Goal: Task Accomplishment & Management: Use online tool/utility

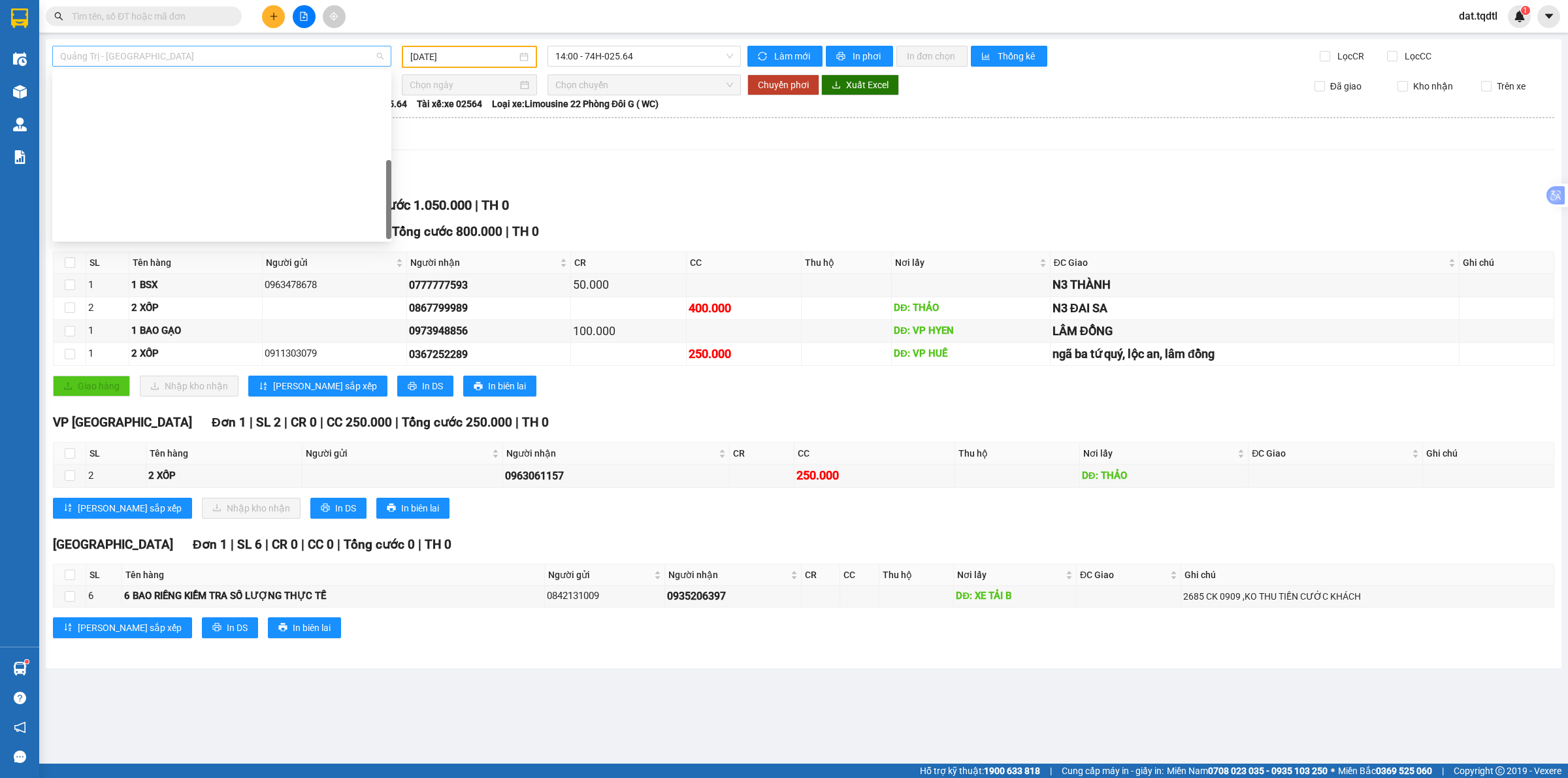
click at [255, 58] on span "Quảng Trị - [GEOGRAPHIC_DATA]" at bounding box center [221, 57] width 323 height 20
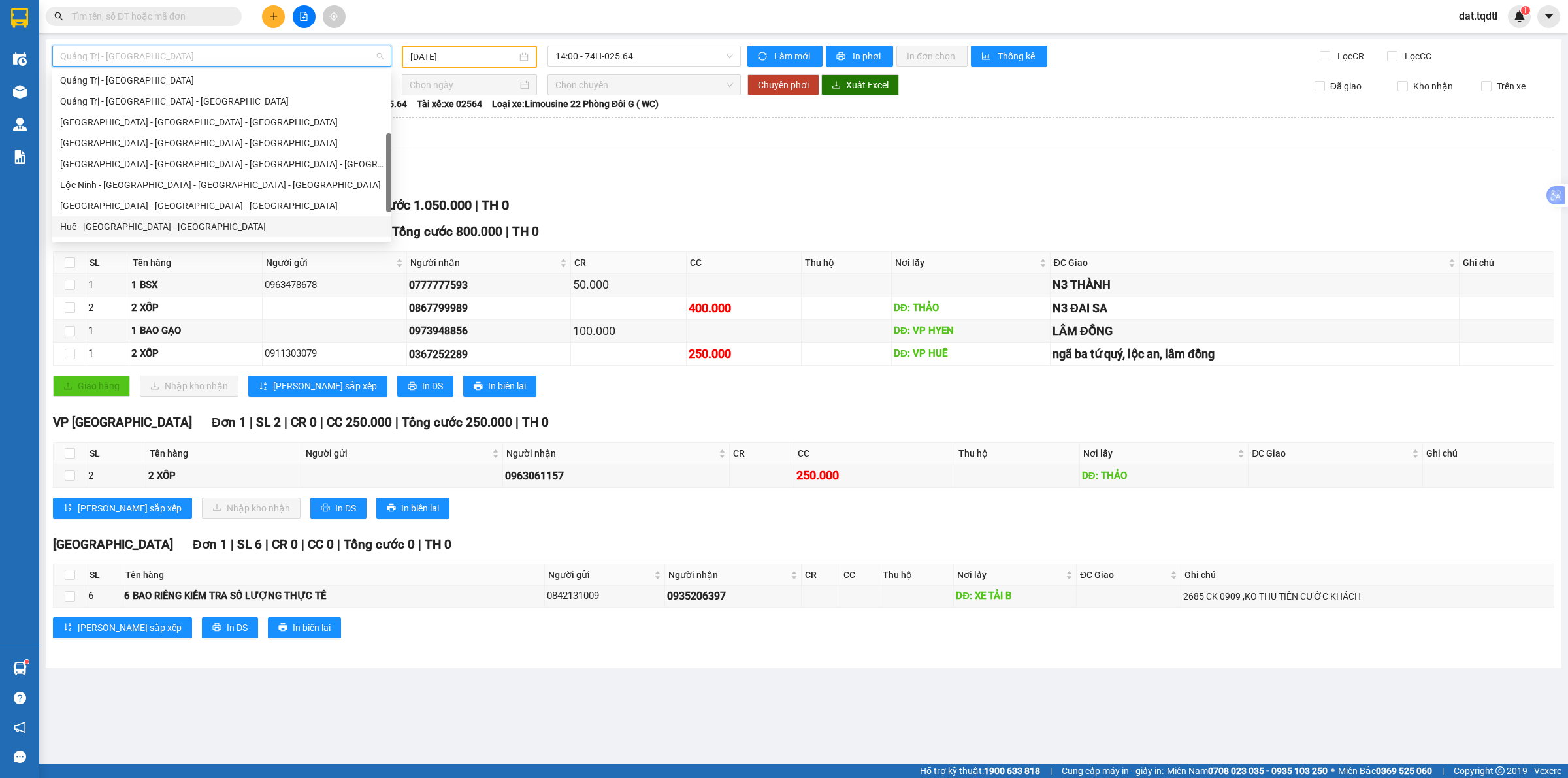
scroll to position [108, 0]
click at [195, 99] on div "Cát Tiên - Tánh Linh - [GEOGRAPHIC_DATA] - [GEOGRAPHIC_DATA]" at bounding box center [221, 99] width 323 height 14
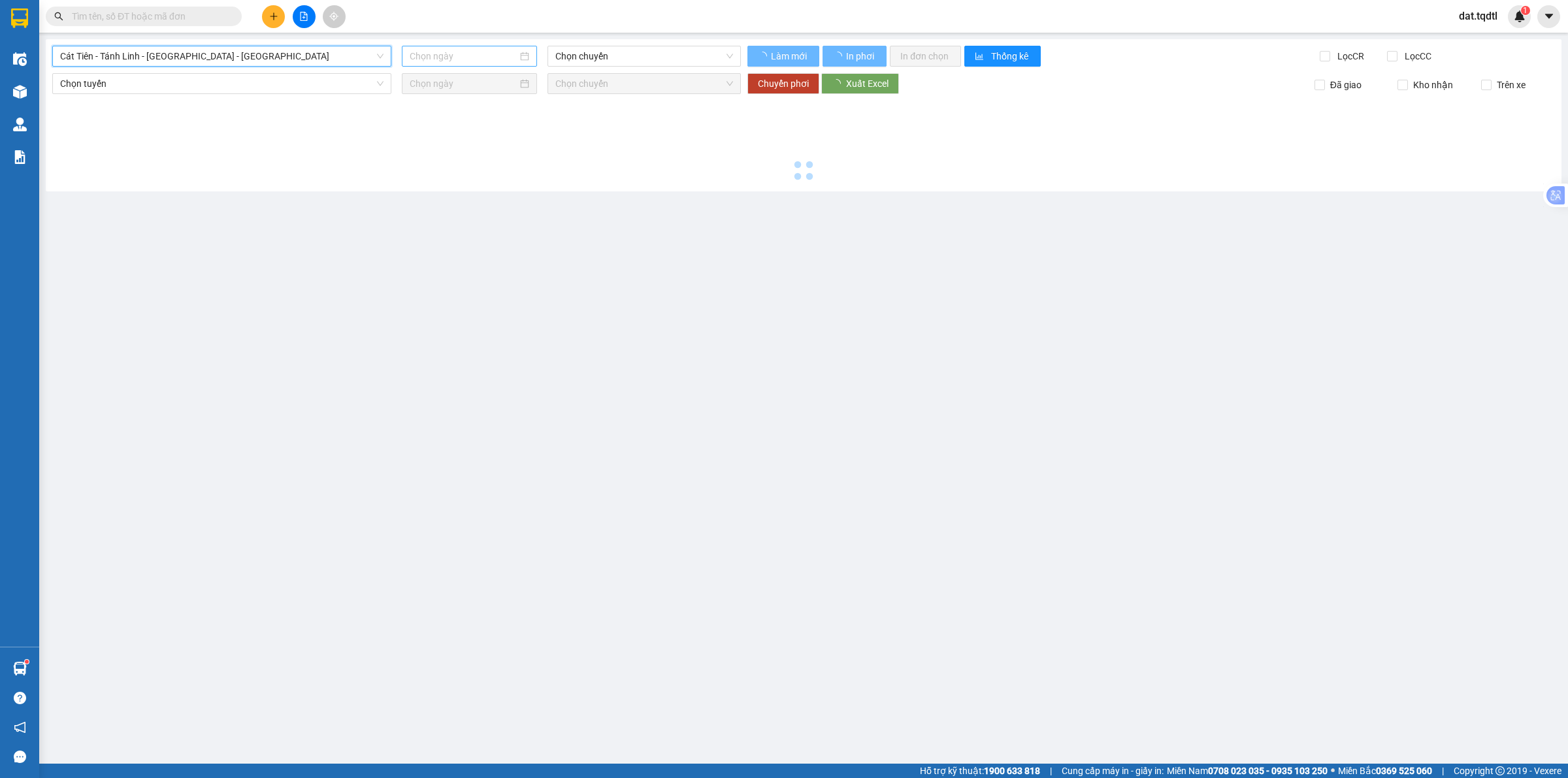
click at [447, 58] on input at bounding box center [463, 56] width 107 height 14
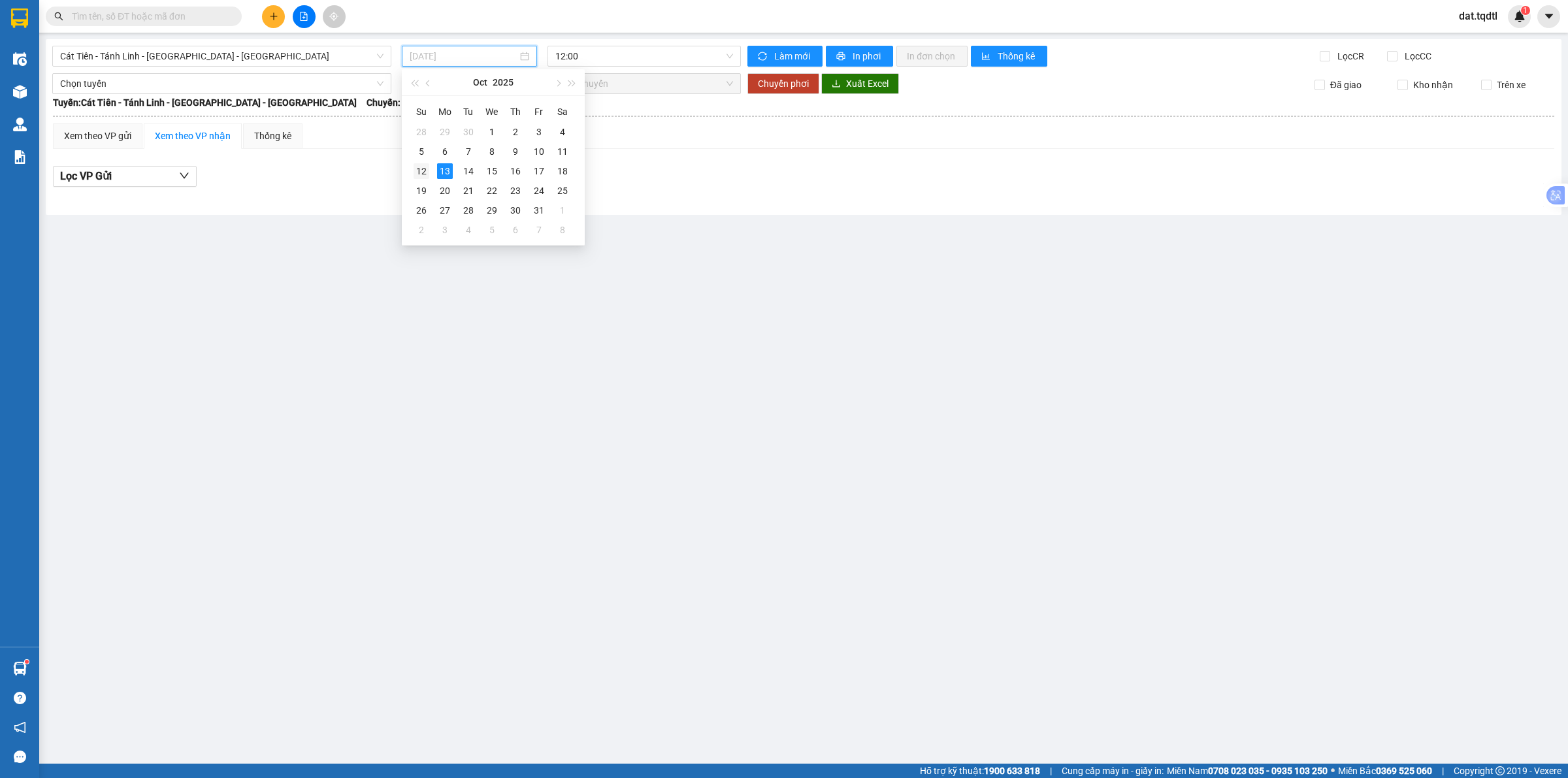
click at [420, 178] on div "12" at bounding box center [421, 171] width 16 height 16
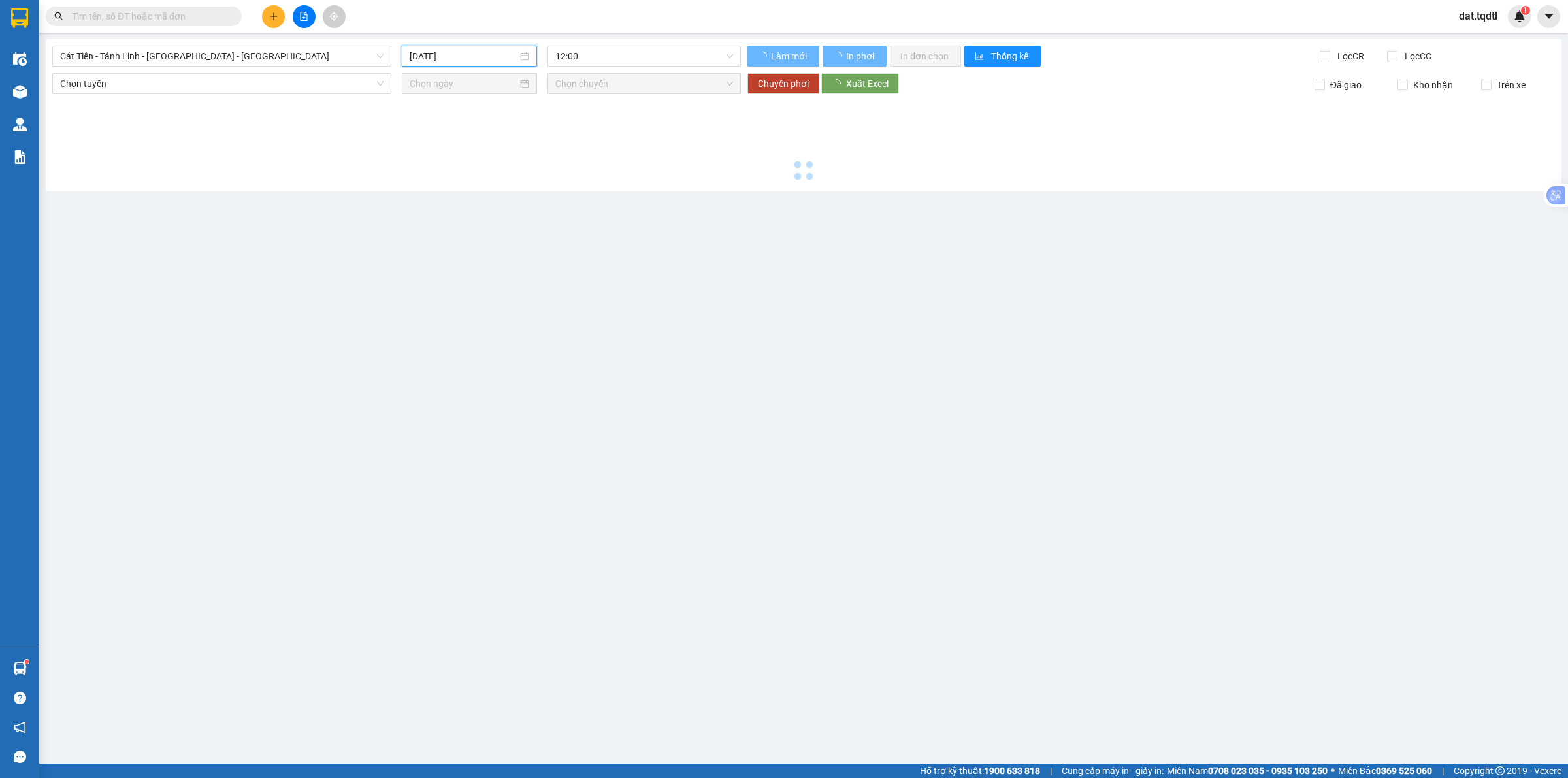
type input "[DATE]"
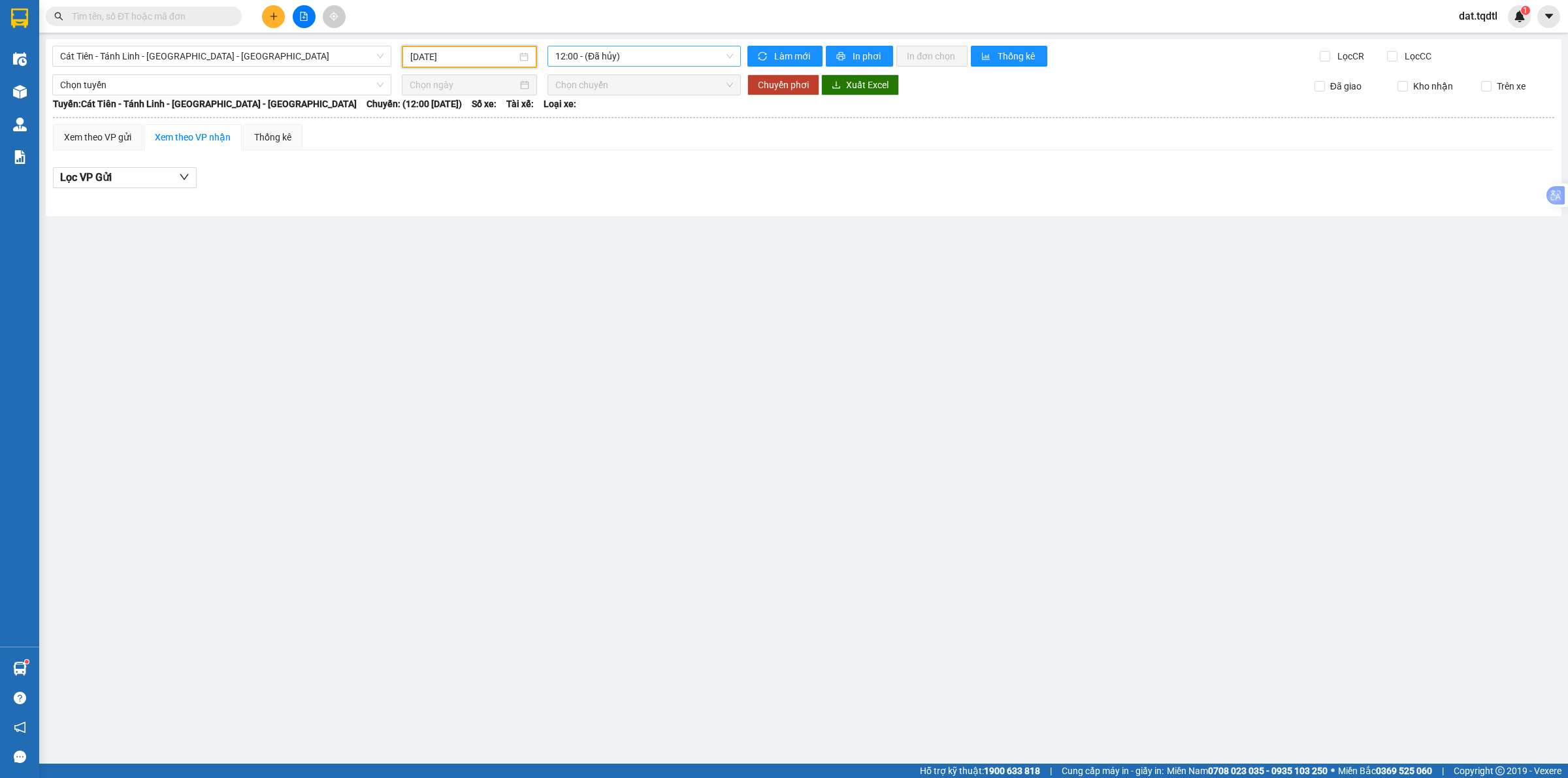
click at [593, 62] on span "12:00 - (Đã hủy)" at bounding box center [644, 57] width 178 height 20
click at [615, 122] on div "12:01 - 74H-025.54" at bounding box center [606, 124] width 102 height 14
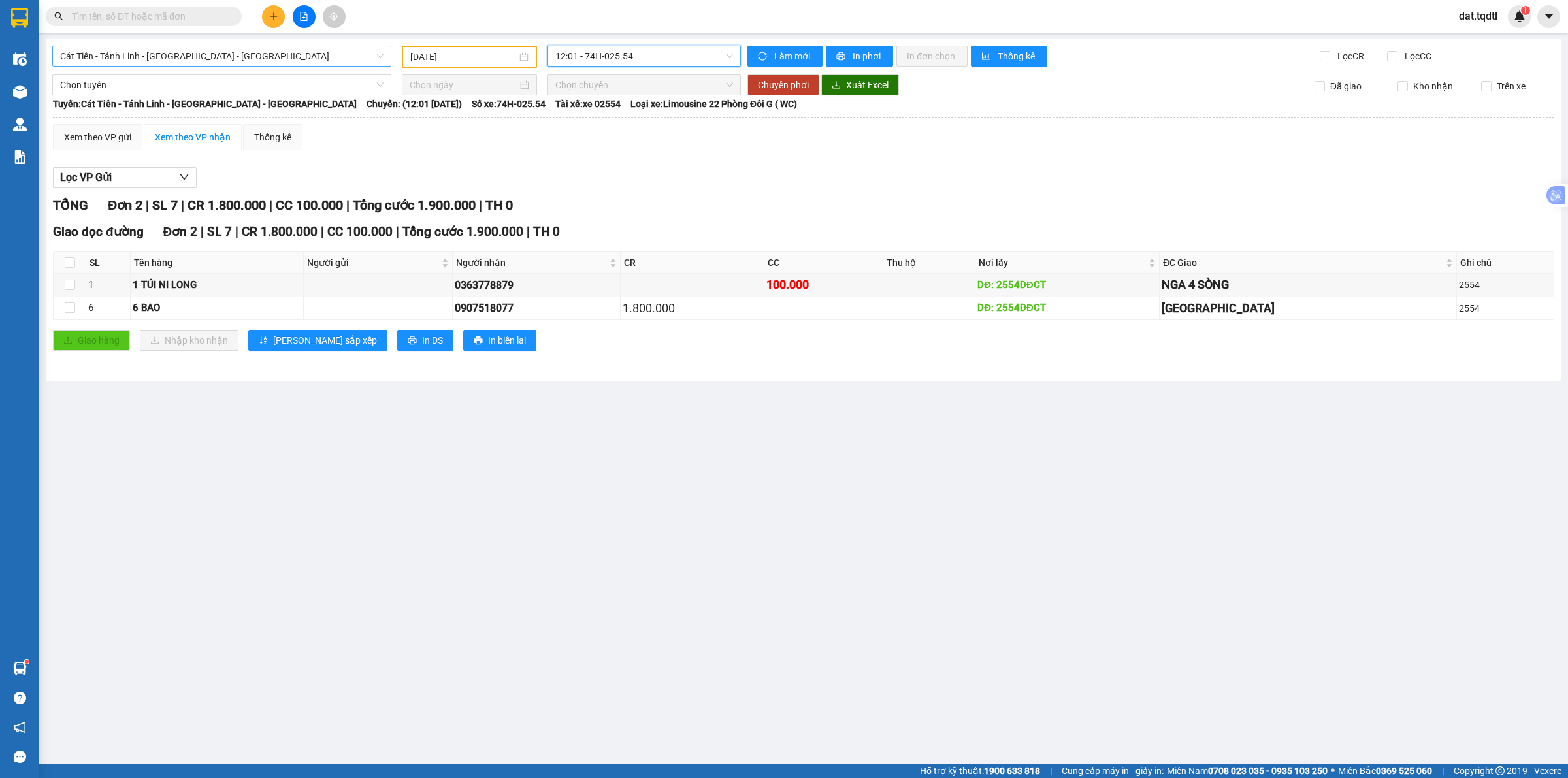
click at [346, 60] on span "Cát Tiên - Tánh Linh - [GEOGRAPHIC_DATA] - [GEOGRAPHIC_DATA]" at bounding box center [221, 57] width 323 height 20
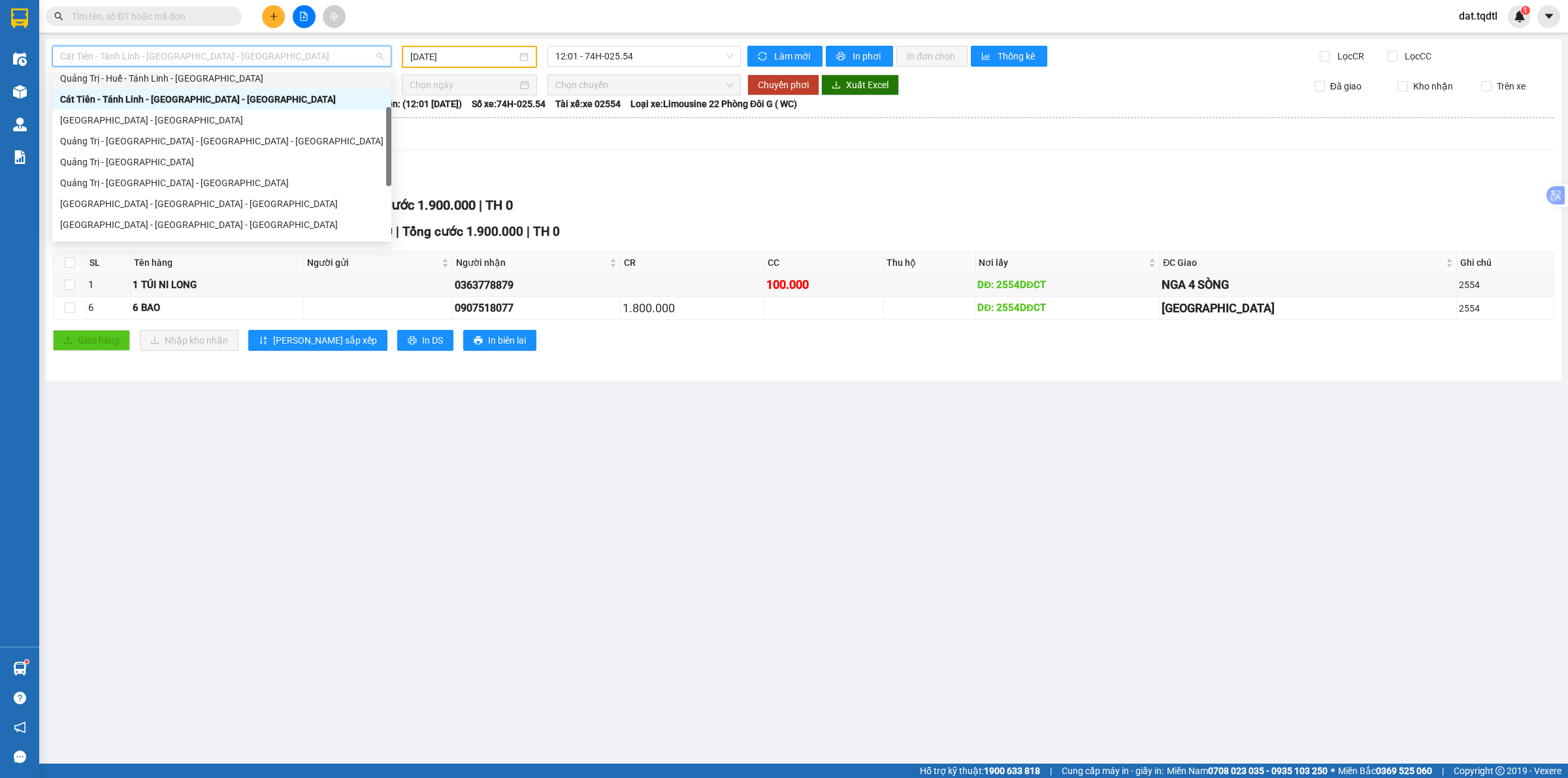
click at [314, 79] on div "Quảng Trị - Huế - Tánh Linh - [GEOGRAPHIC_DATA]" at bounding box center [221, 78] width 323 height 14
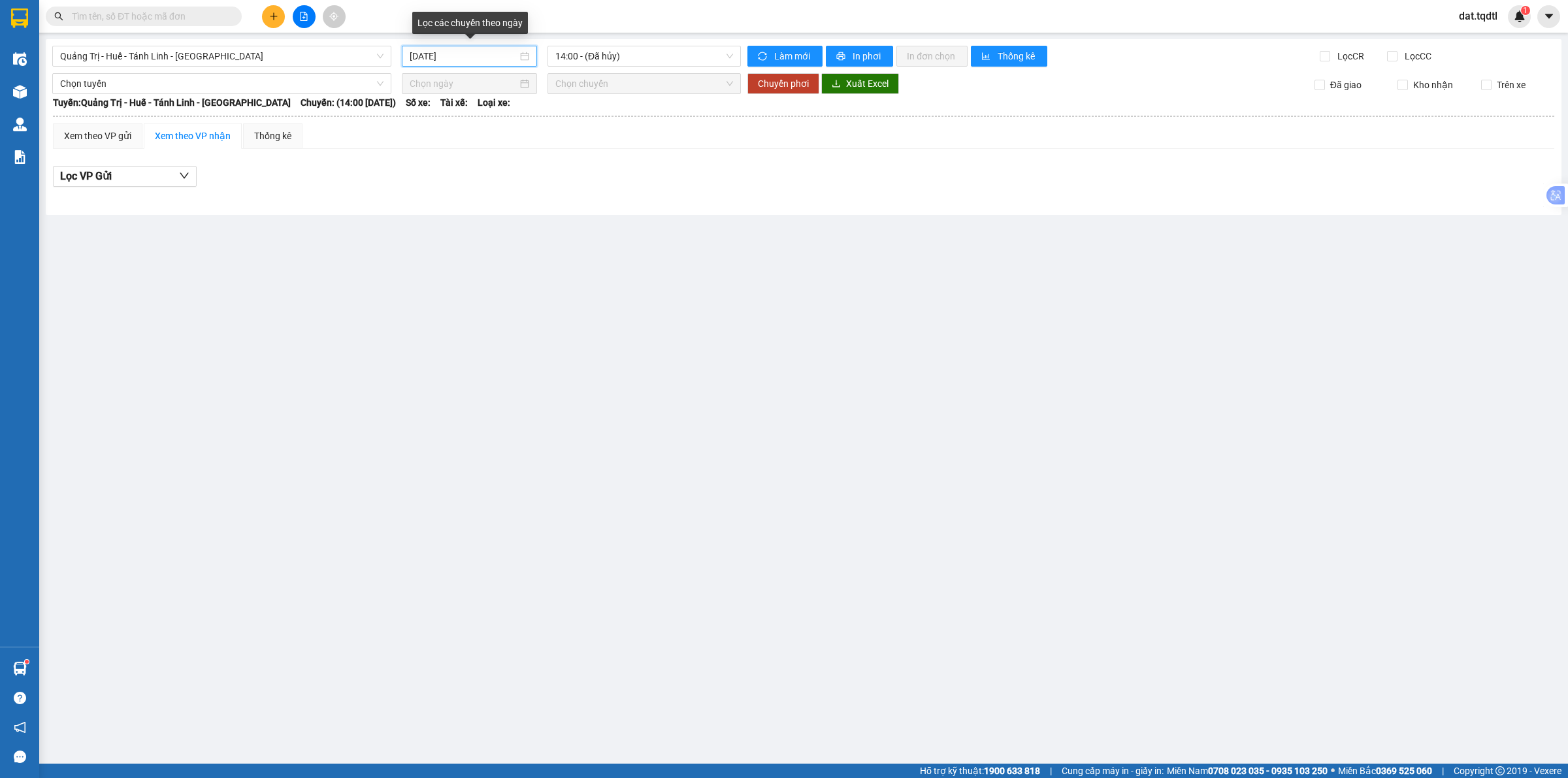
click at [456, 50] on input "[DATE]" at bounding box center [463, 56] width 107 height 14
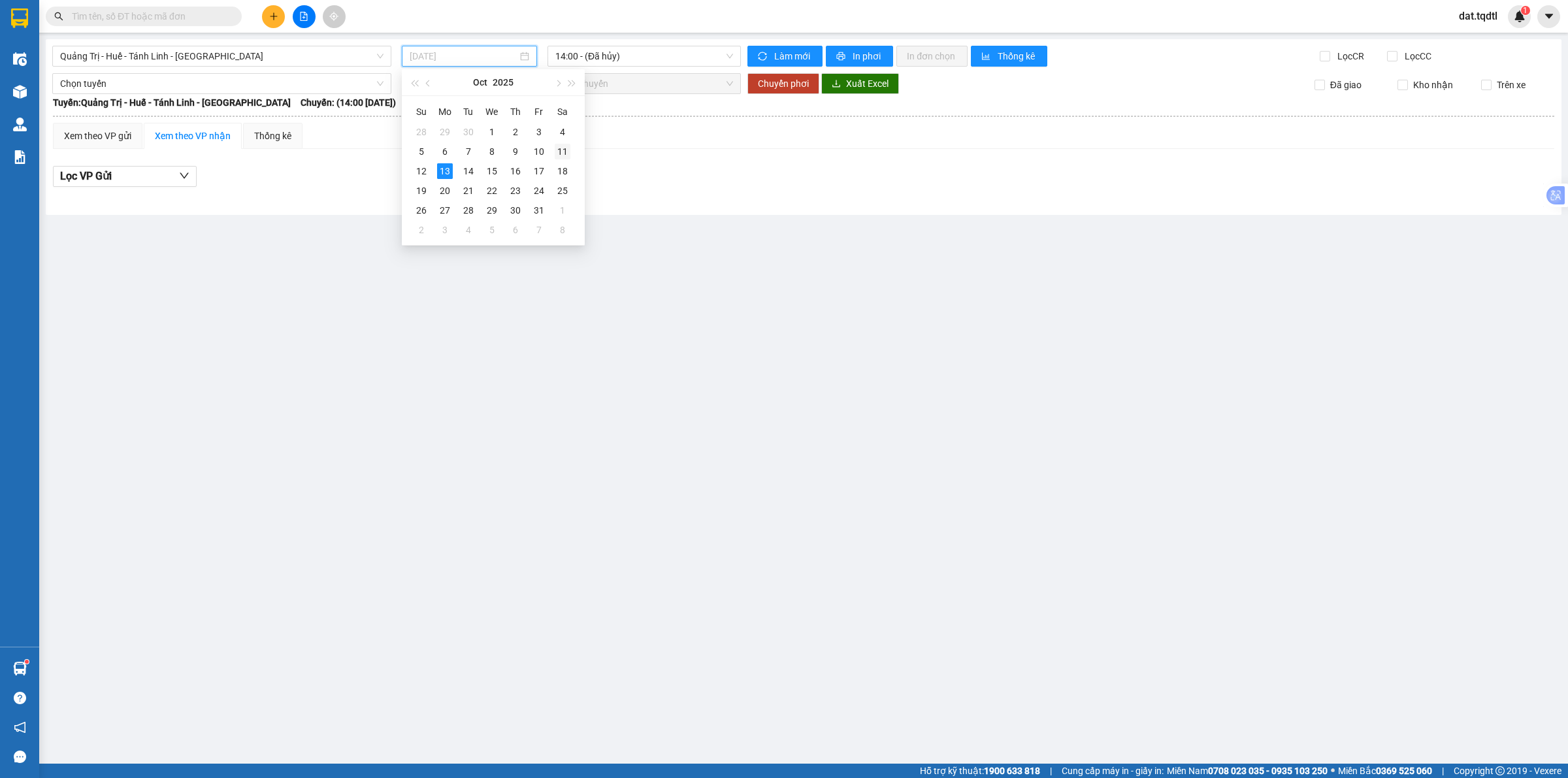
click at [557, 149] on div "11" at bounding box center [562, 152] width 16 height 16
type input "[DATE]"
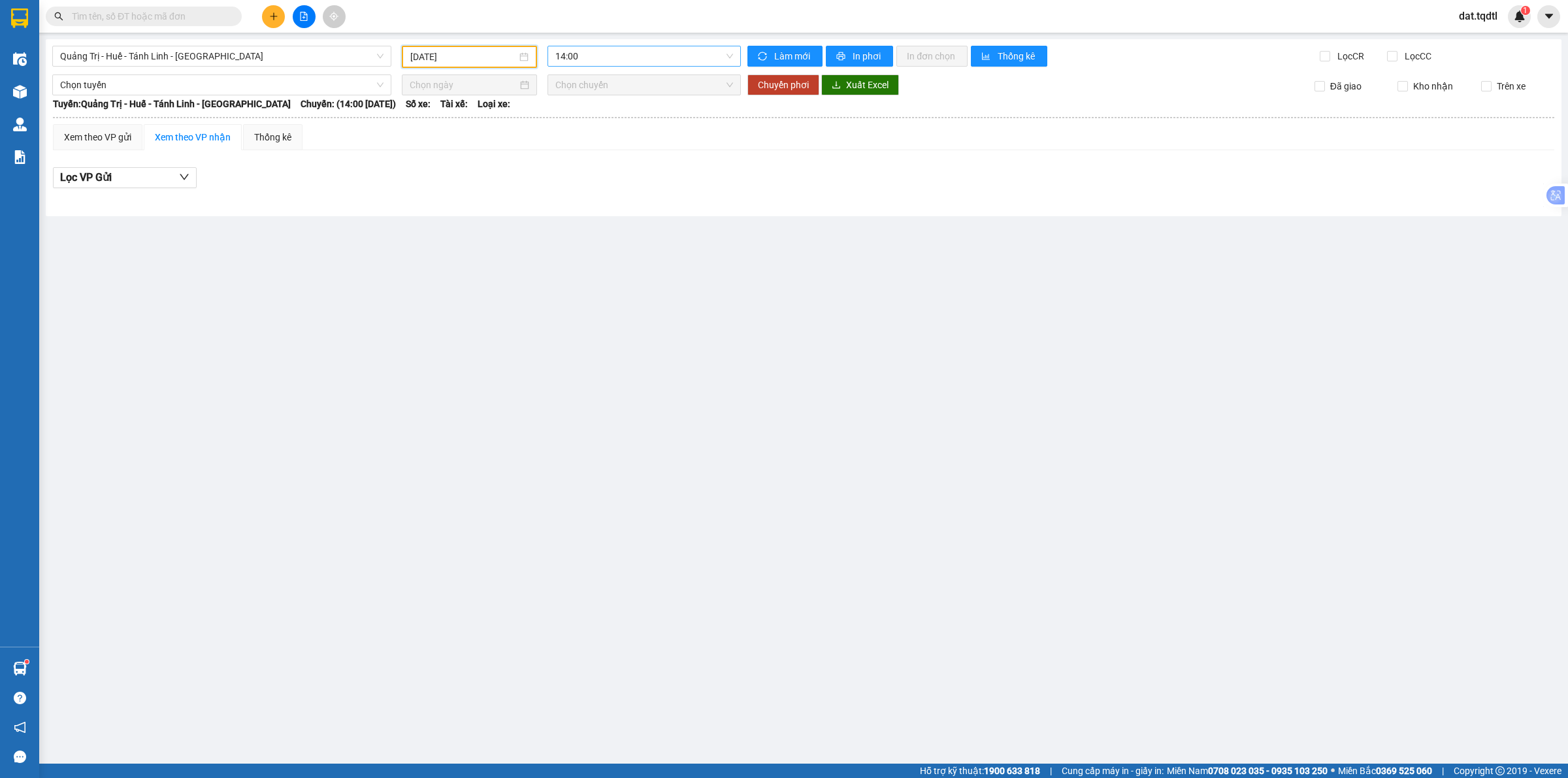
click at [615, 60] on span "14:00" at bounding box center [644, 57] width 178 height 20
click at [624, 123] on div "14:01 - 74H-025.54" at bounding box center [606, 124] width 102 height 14
